Goal: Find specific page/section: Find specific page/section

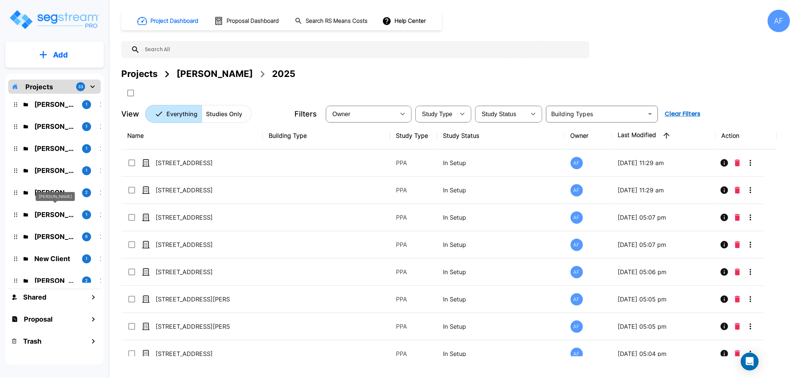
scroll to position [249, 0]
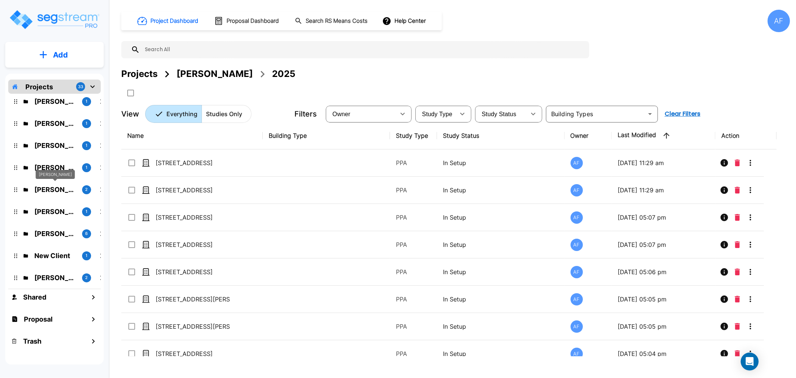
click at [56, 187] on p "[PERSON_NAME]" at bounding box center [55, 189] width 42 height 10
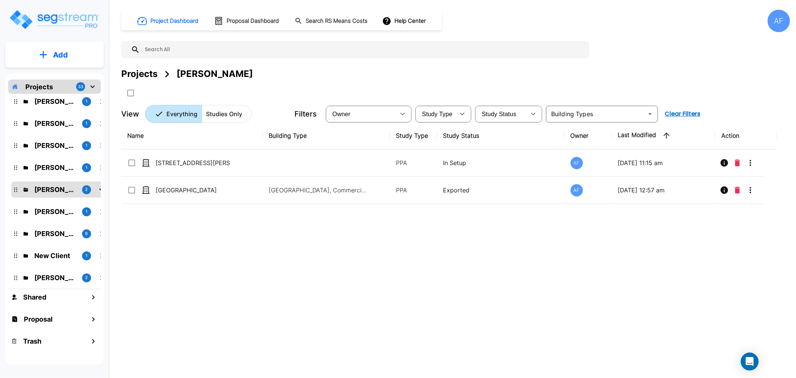
click at [203, 229] on div "Name Building Type Study Type Study Status Owner Last Modified Action [STREET_A…" at bounding box center [448, 239] width 655 height 234
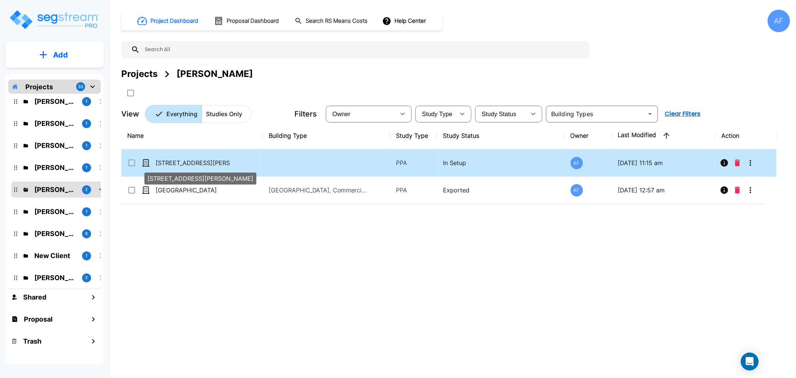
click at [184, 160] on p "[STREET_ADDRESS][PERSON_NAME]" at bounding box center [193, 162] width 75 height 9
click at [192, 163] on p "[STREET_ADDRESS][PERSON_NAME]" at bounding box center [193, 162] width 75 height 9
click at [178, 163] on p "[STREET_ADDRESS][PERSON_NAME]" at bounding box center [193, 162] width 75 height 9
checkbox input "true"
click at [178, 163] on p "[STREET_ADDRESS][PERSON_NAME]" at bounding box center [193, 162] width 75 height 9
